Goal: Task Accomplishment & Management: Manage account settings

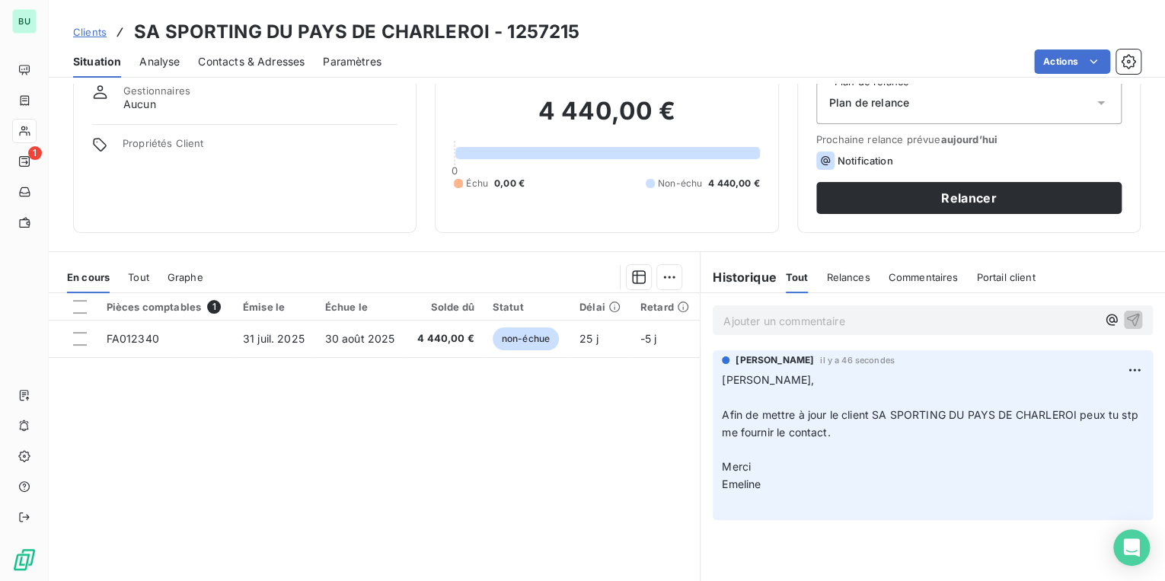
scroll to position [61, 0]
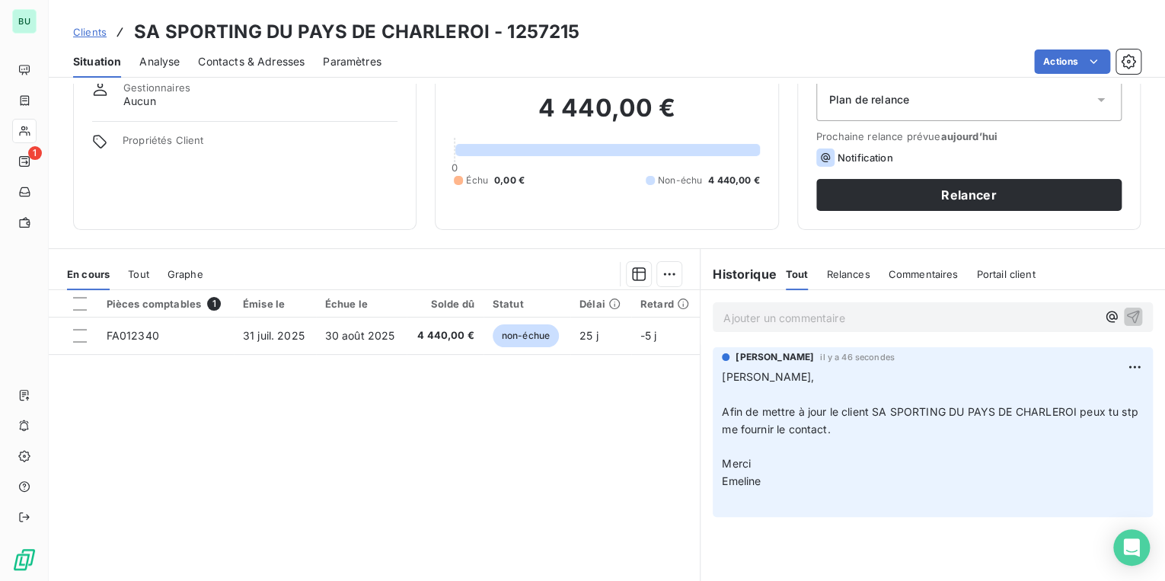
click at [262, 56] on span "Contacts & Adresses" at bounding box center [251, 61] width 107 height 15
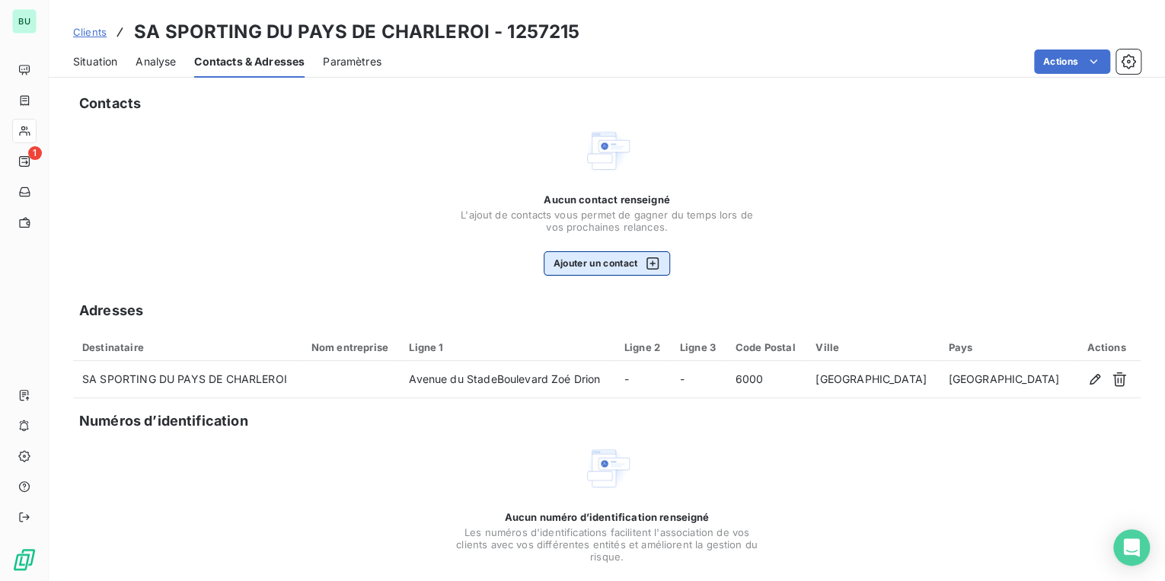
click at [591, 258] on button "Ajouter un contact" at bounding box center [607, 263] width 127 height 24
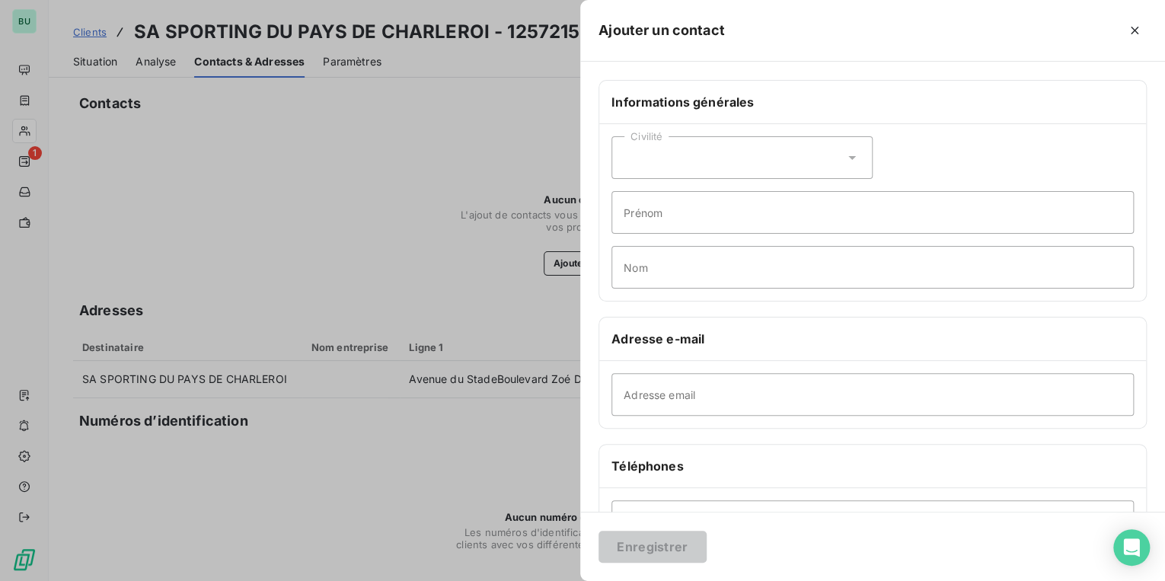
click at [666, 160] on div "Civilité" at bounding box center [741, 157] width 261 height 43
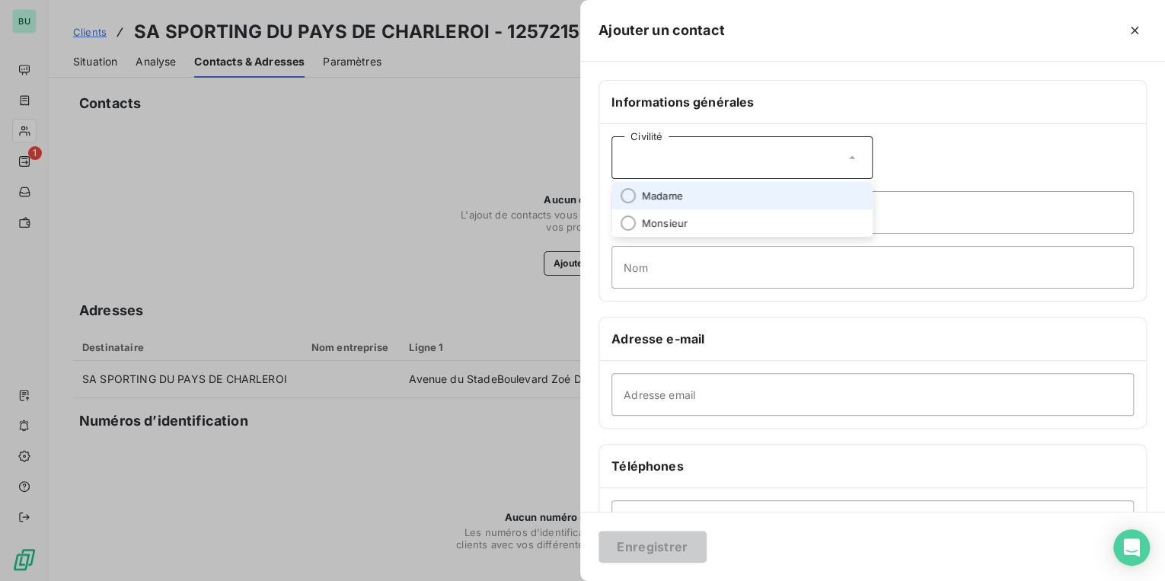
click at [666, 160] on div "Civilité" at bounding box center [741, 157] width 261 height 43
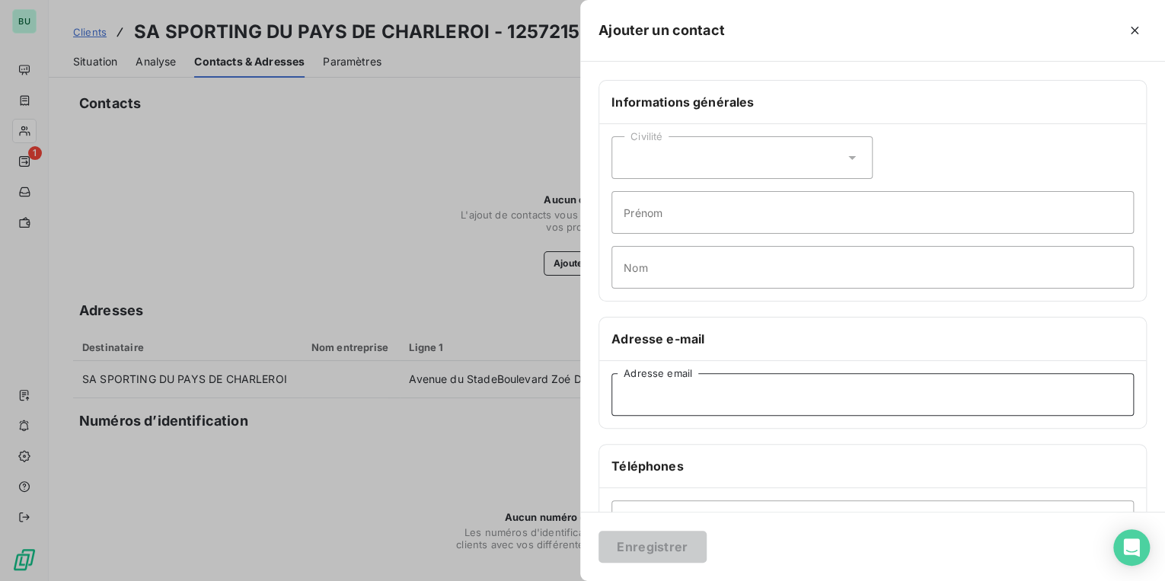
click at [639, 397] on input "Adresse email" at bounding box center [872, 394] width 522 height 43
paste input "[EMAIL_ADDRESS][DOMAIN_NAME]"
type input "[EMAIL_ADDRESS][DOMAIN_NAME]"
click at [642, 548] on button "Enregistrer" at bounding box center [652, 547] width 108 height 32
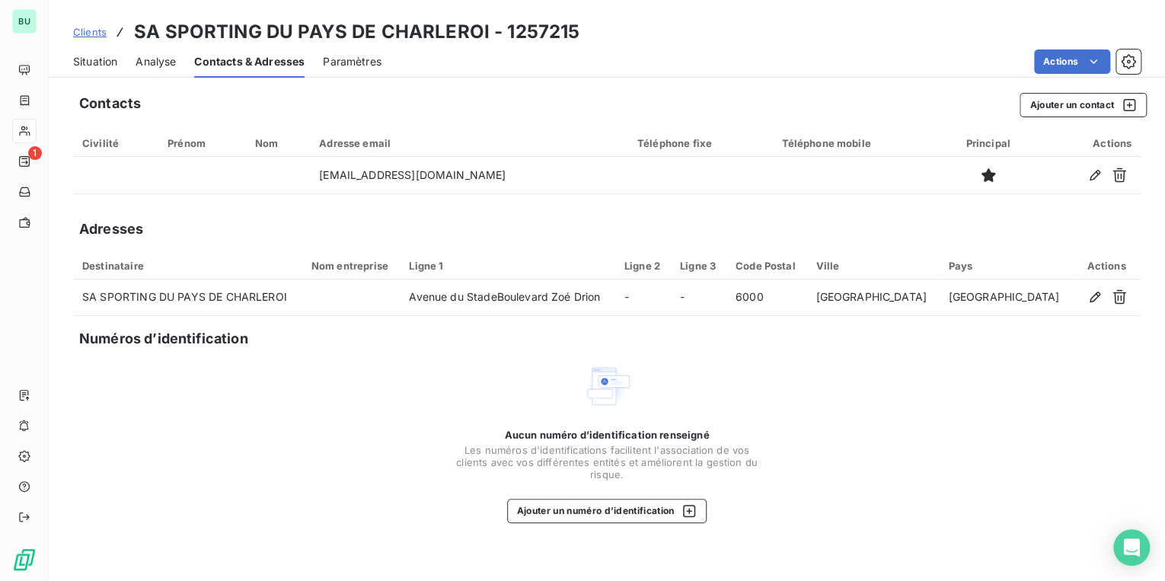
click at [100, 62] on span "Situation" at bounding box center [95, 61] width 44 height 15
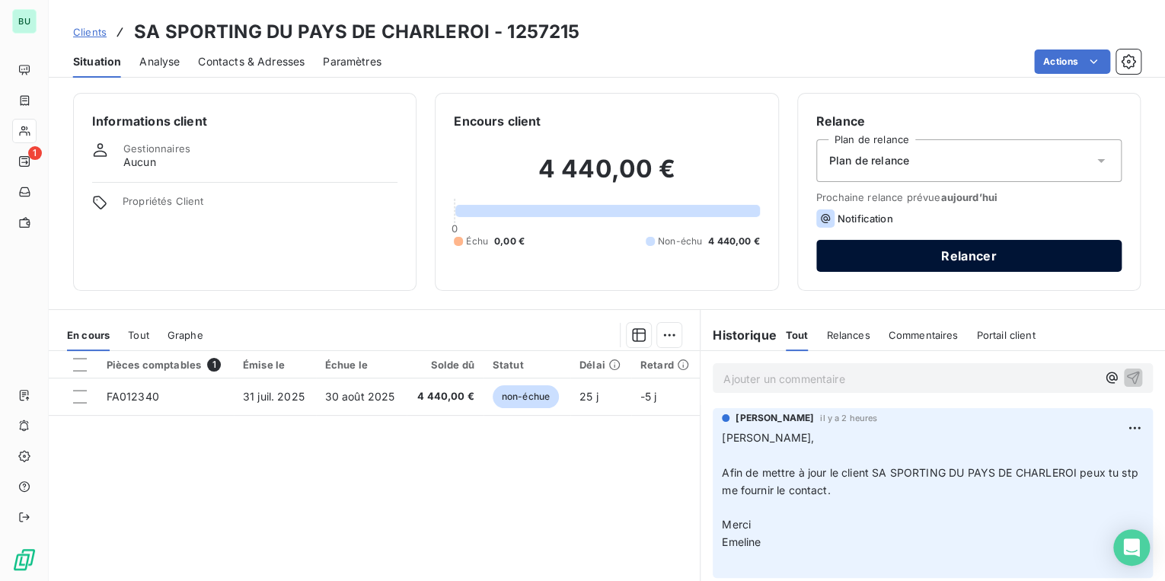
click at [923, 257] on button "Relancer" at bounding box center [968, 256] width 305 height 32
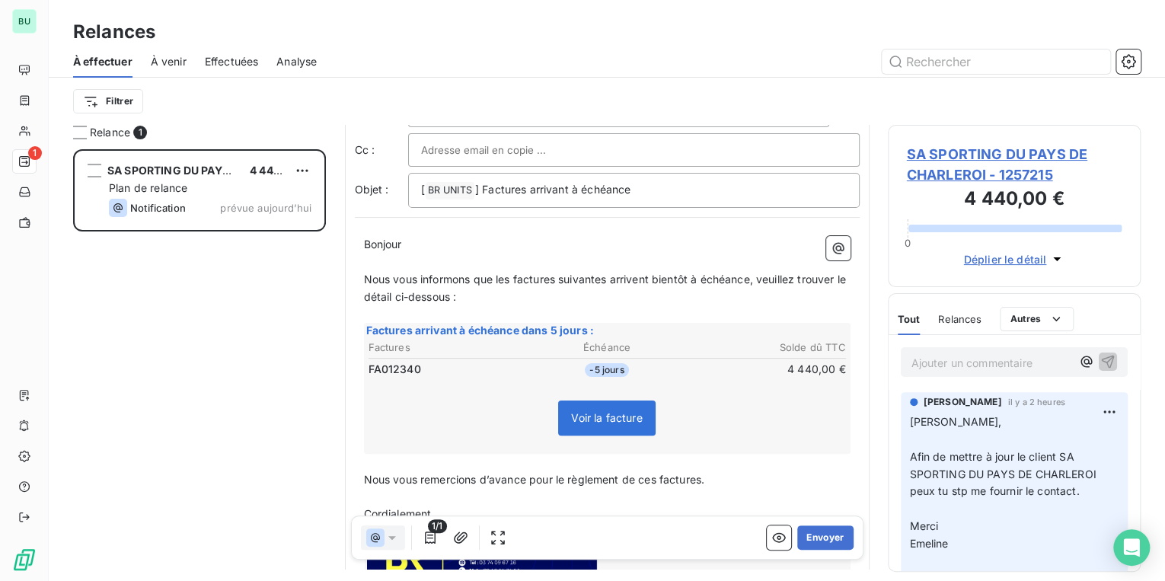
scroll to position [179, 0]
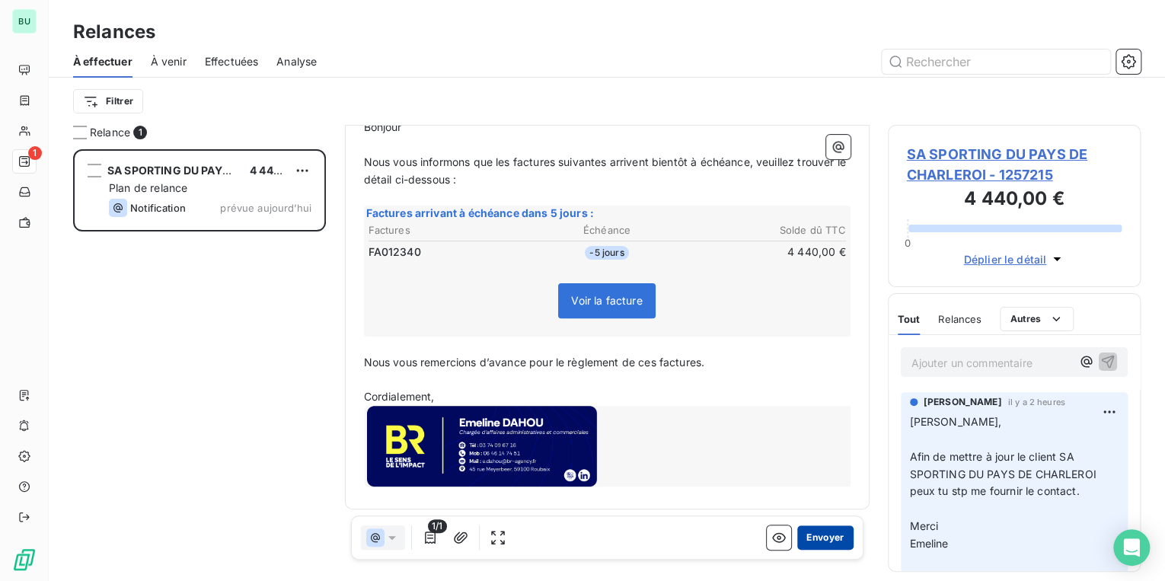
click at [806, 535] on button "Envoyer" at bounding box center [825, 537] width 56 height 24
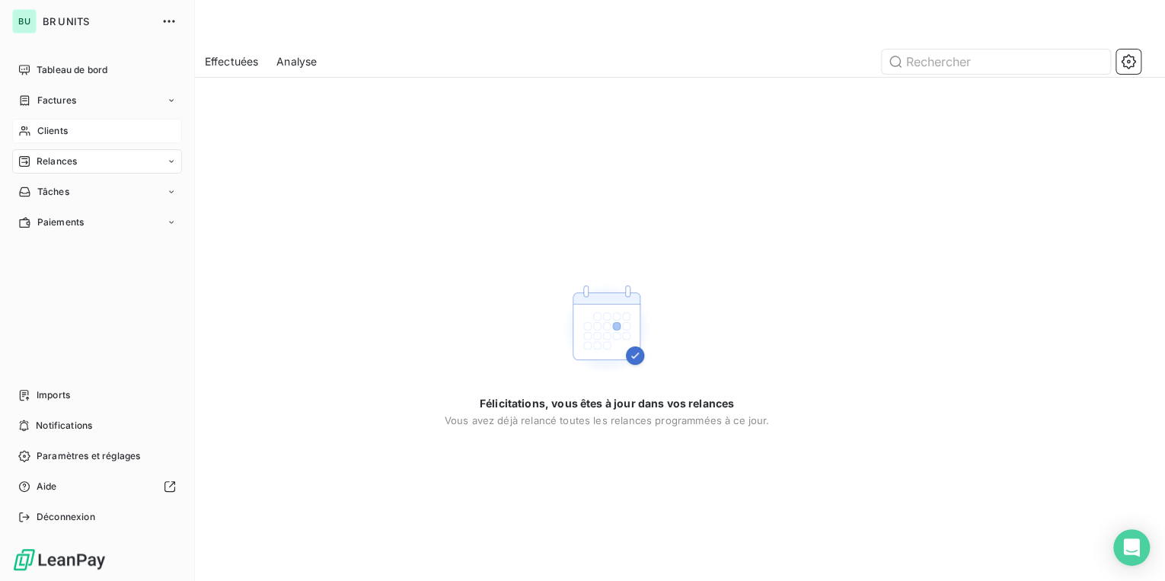
click at [64, 129] on span "Clients" at bounding box center [52, 131] width 30 height 14
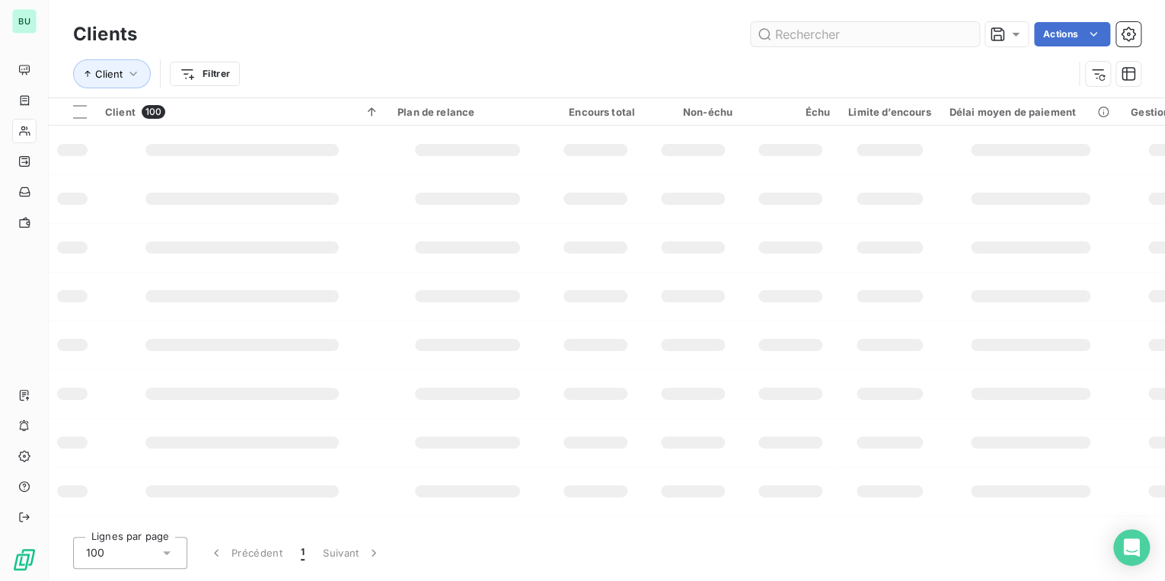
click at [819, 37] on input "text" at bounding box center [865, 34] width 228 height 24
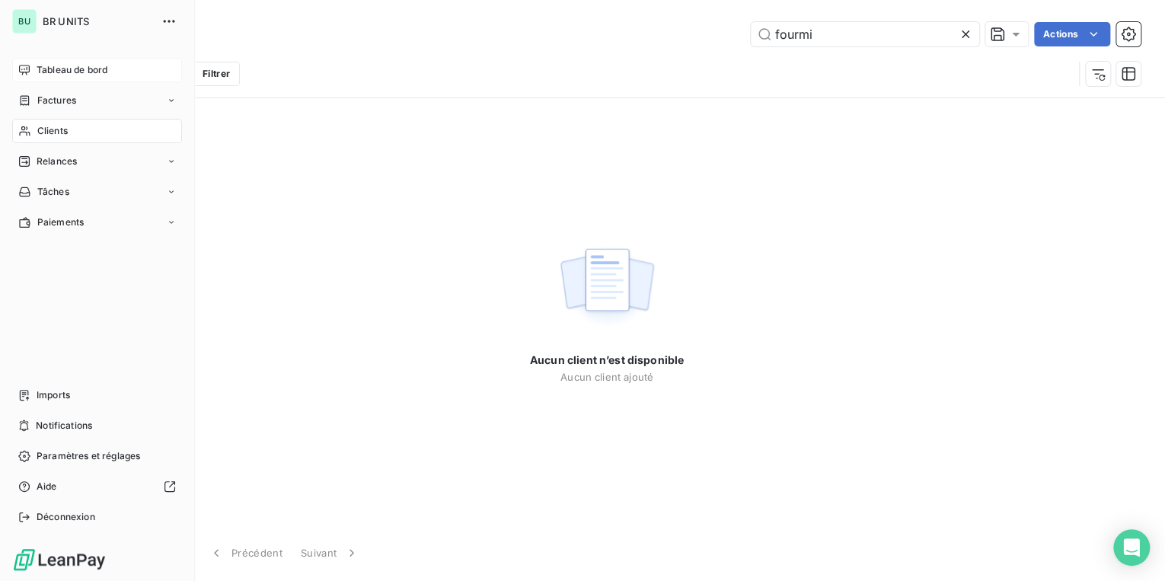
type input "fourmi"
click at [69, 64] on span "Tableau de bord" at bounding box center [72, 70] width 71 height 14
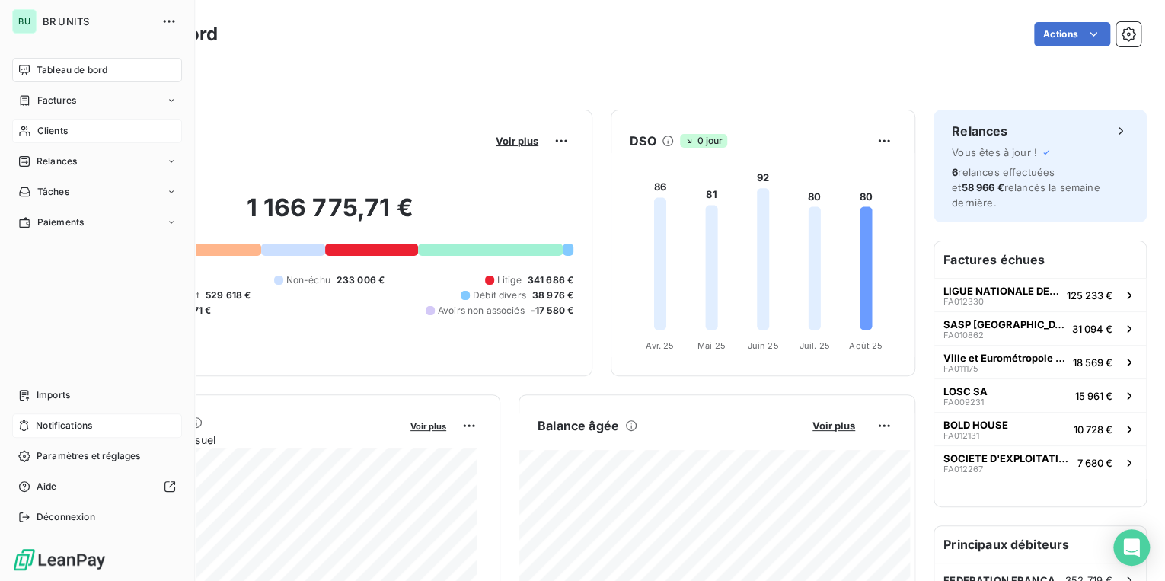
click at [37, 428] on span "Notifications" at bounding box center [64, 426] width 56 height 14
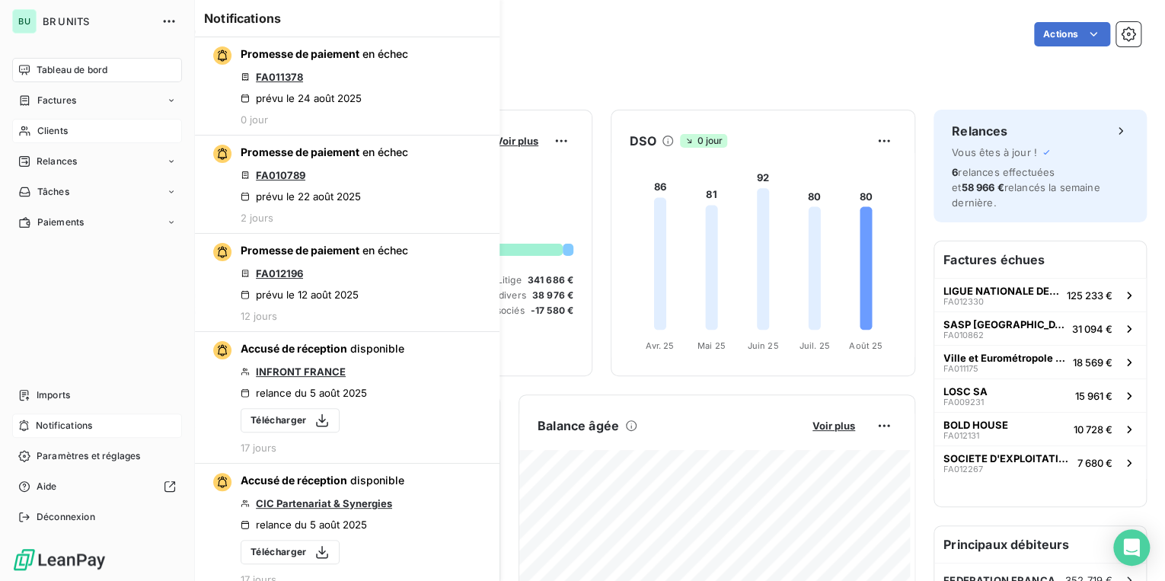
click at [49, 71] on span "Tableau de bord" at bounding box center [72, 70] width 71 height 14
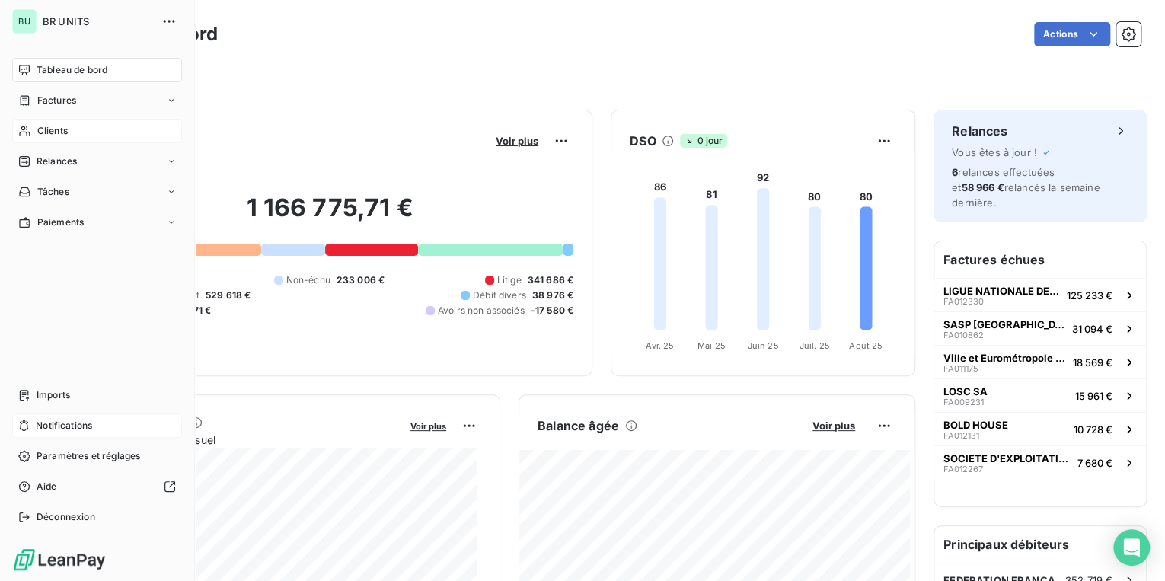
click at [64, 73] on span "Tableau de bord" at bounding box center [72, 70] width 71 height 14
